Goal: Transaction & Acquisition: Book appointment/travel/reservation

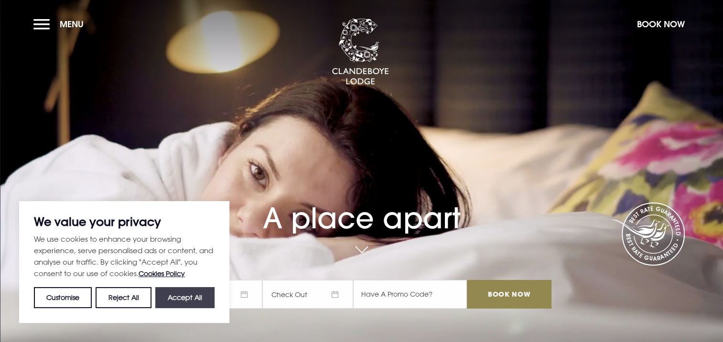
click at [197, 298] on button "Accept All" at bounding box center [184, 297] width 59 height 21
checkbox input "true"
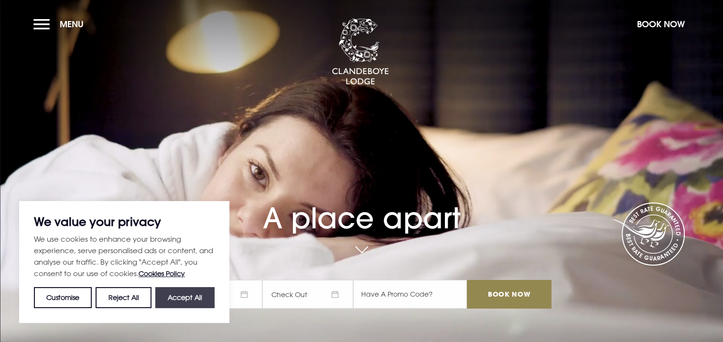
checkbox input "true"
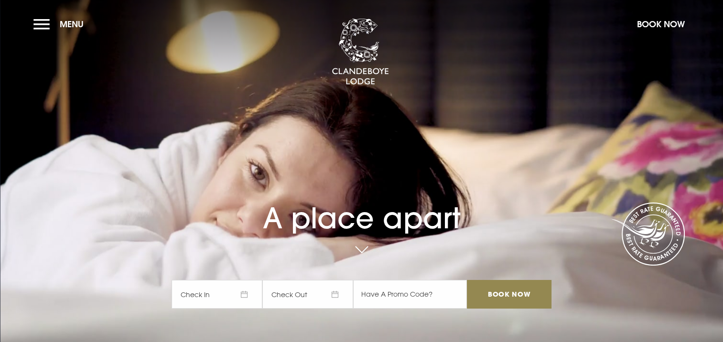
click at [197, 296] on span "Check In" at bounding box center [217, 294] width 91 height 29
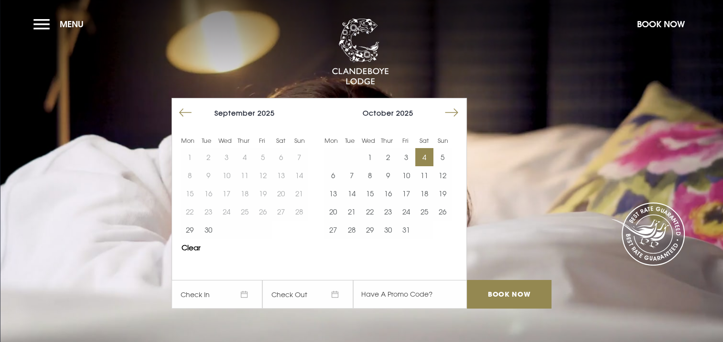
click at [431, 154] on button "4" at bounding box center [424, 157] width 18 height 18
click at [443, 155] on button "5" at bounding box center [442, 157] width 18 height 18
click at [406, 298] on input "text" at bounding box center [410, 294] width 114 height 29
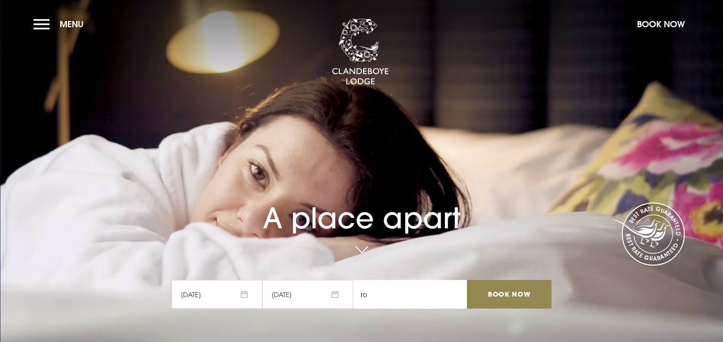
type input "r"
type input "RORY20"
click at [514, 292] on input "Book Now" at bounding box center [509, 294] width 84 height 29
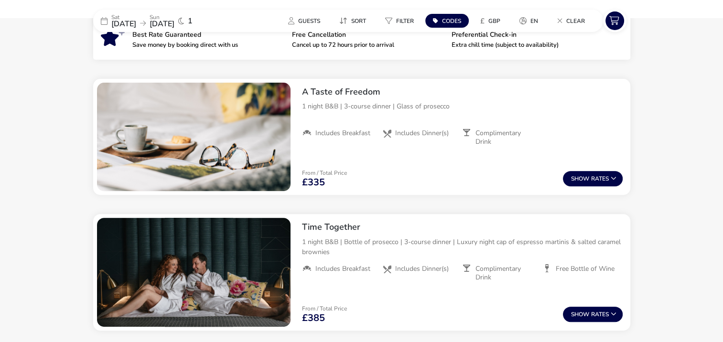
scroll to position [314, 0]
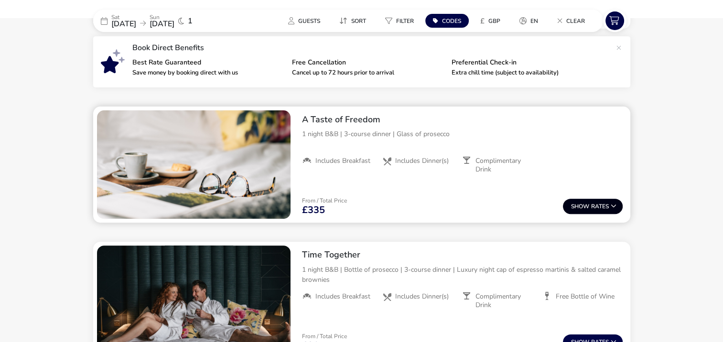
click at [602, 203] on button "Show Rates" at bounding box center [593, 206] width 60 height 15
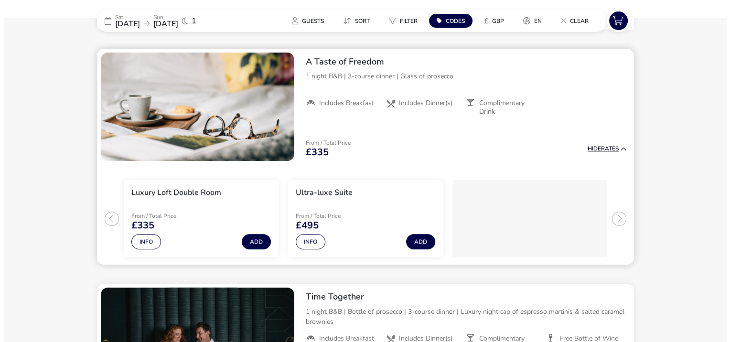
scroll to position [373, 0]
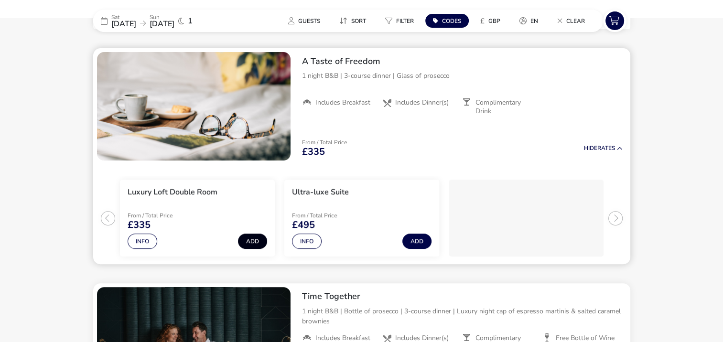
click at [250, 238] on button "Add" at bounding box center [252, 241] width 29 height 15
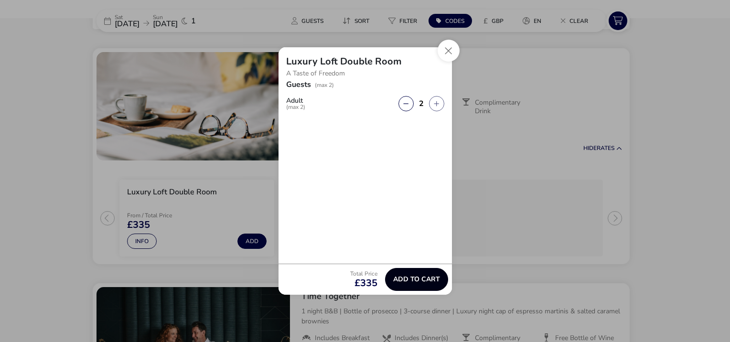
click at [423, 276] on span "Add to cart" at bounding box center [416, 279] width 47 height 7
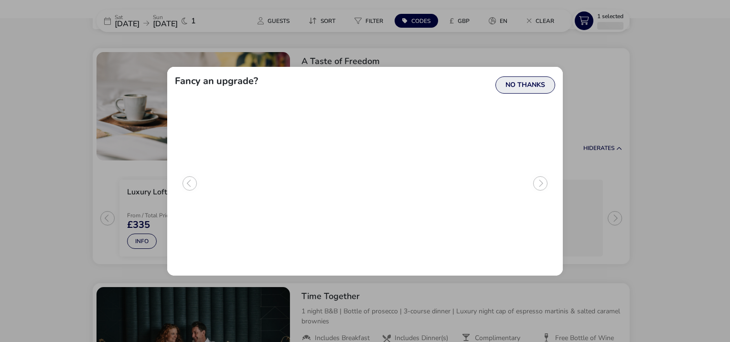
click at [532, 85] on button "No Thanks" at bounding box center [526, 84] width 60 height 17
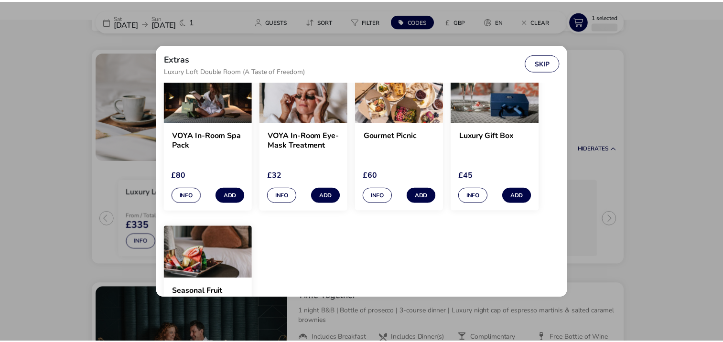
scroll to position [0, 0]
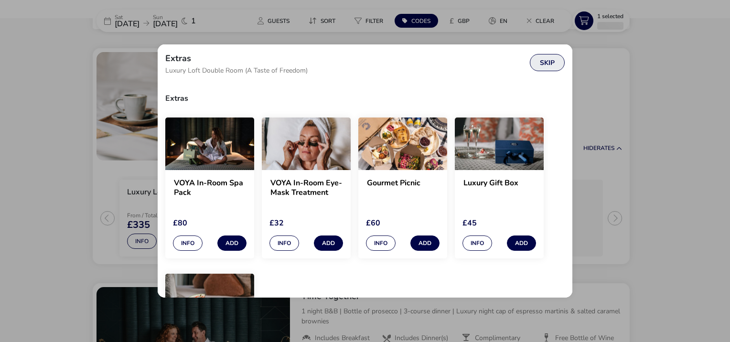
click at [547, 59] on button "Skip" at bounding box center [547, 62] width 35 height 17
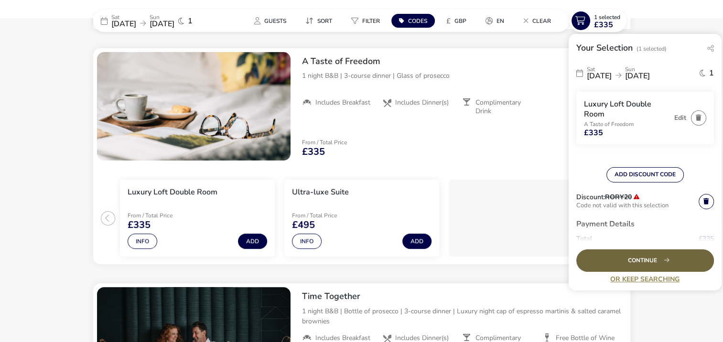
click at [642, 260] on div "Continue" at bounding box center [645, 260] width 138 height 22
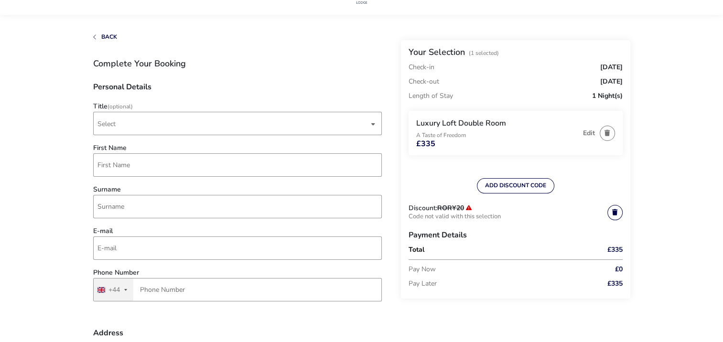
scroll to position [48, 0]
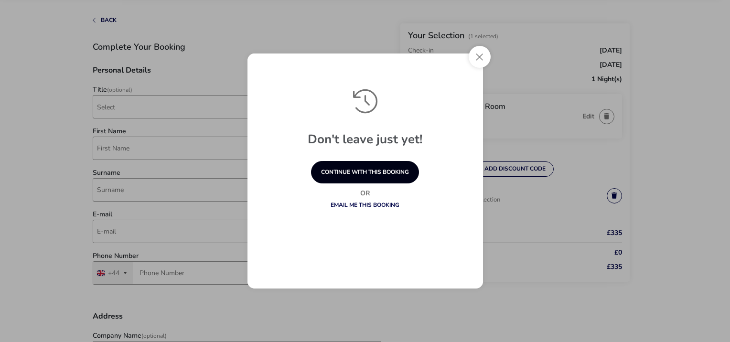
click at [371, 170] on button "continue with this booking" at bounding box center [365, 172] width 108 height 22
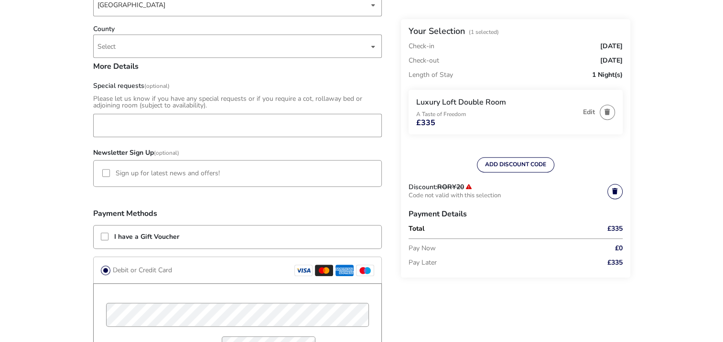
scroll to position [621, 0]
